Goal: Task Accomplishment & Management: Manage account settings

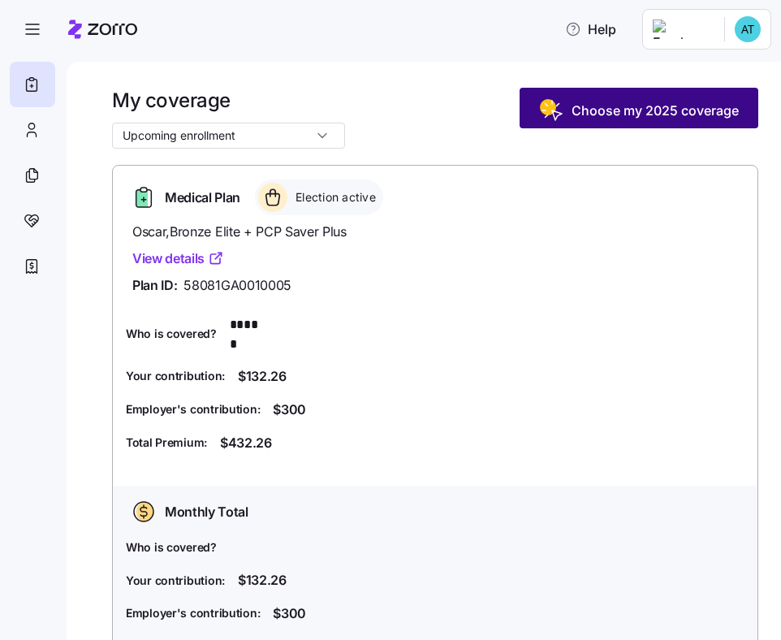
click at [624, 120] on span "Choose my 2025 coverage" at bounding box center [639, 110] width 200 height 26
